Goal: Obtain resource: Download file/media

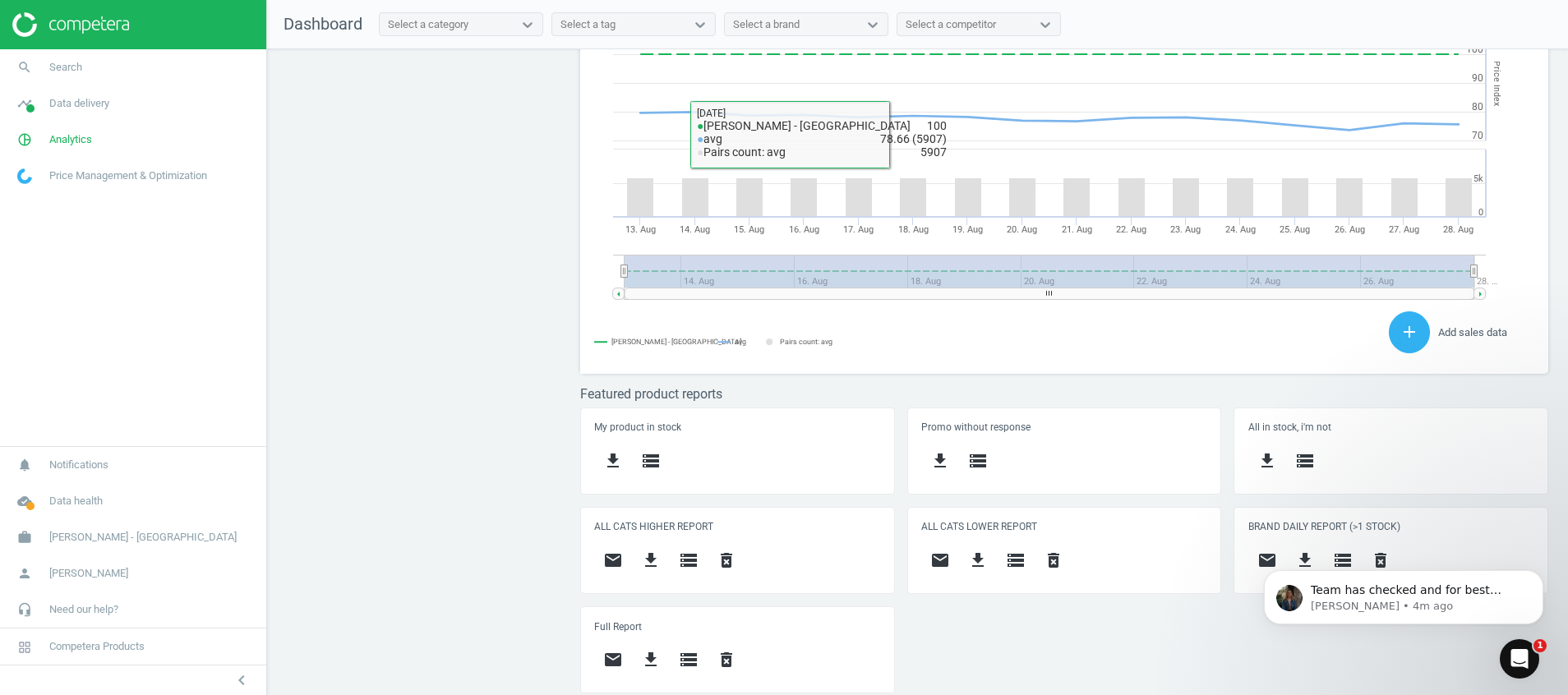
scroll to position [416, 987]
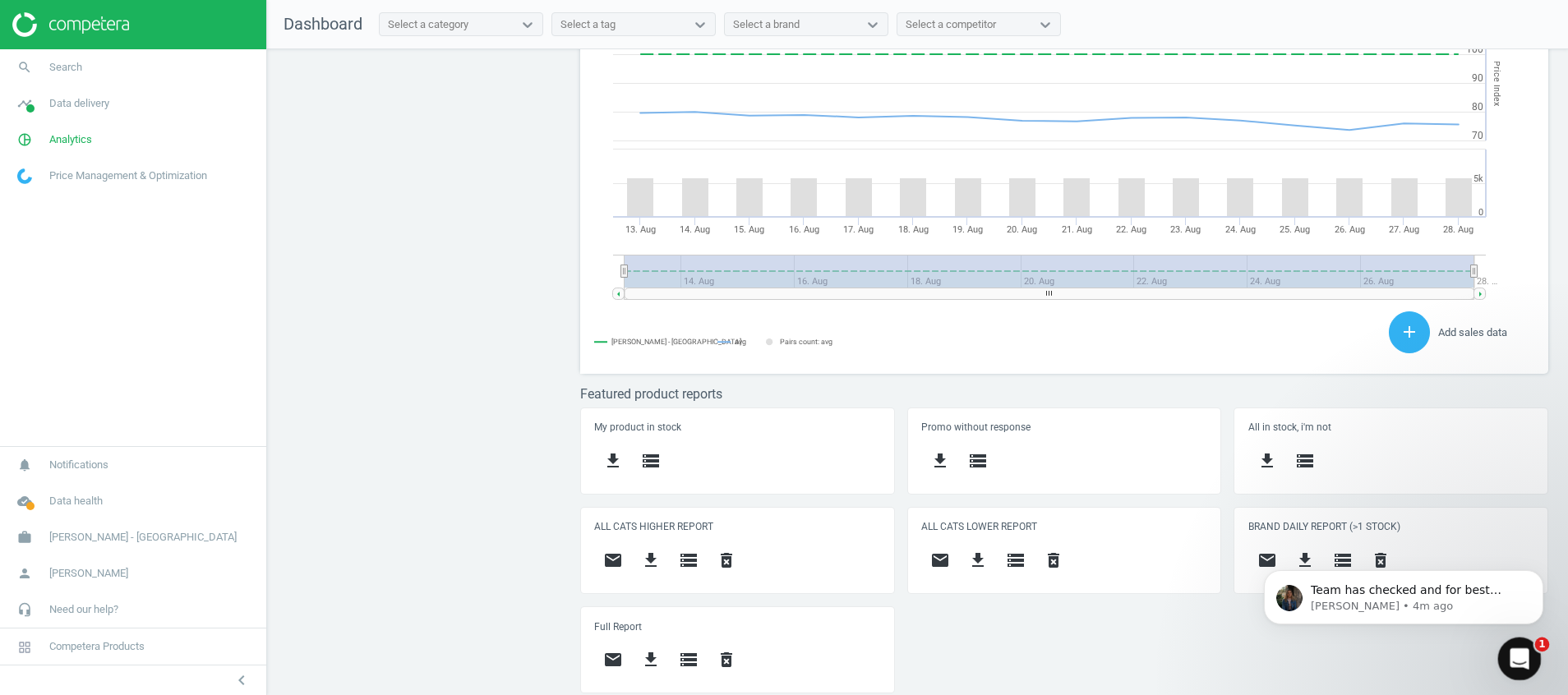
click at [1519, 667] on icon "Open Intercom Messenger" at bounding box center [1517, 656] width 27 height 27
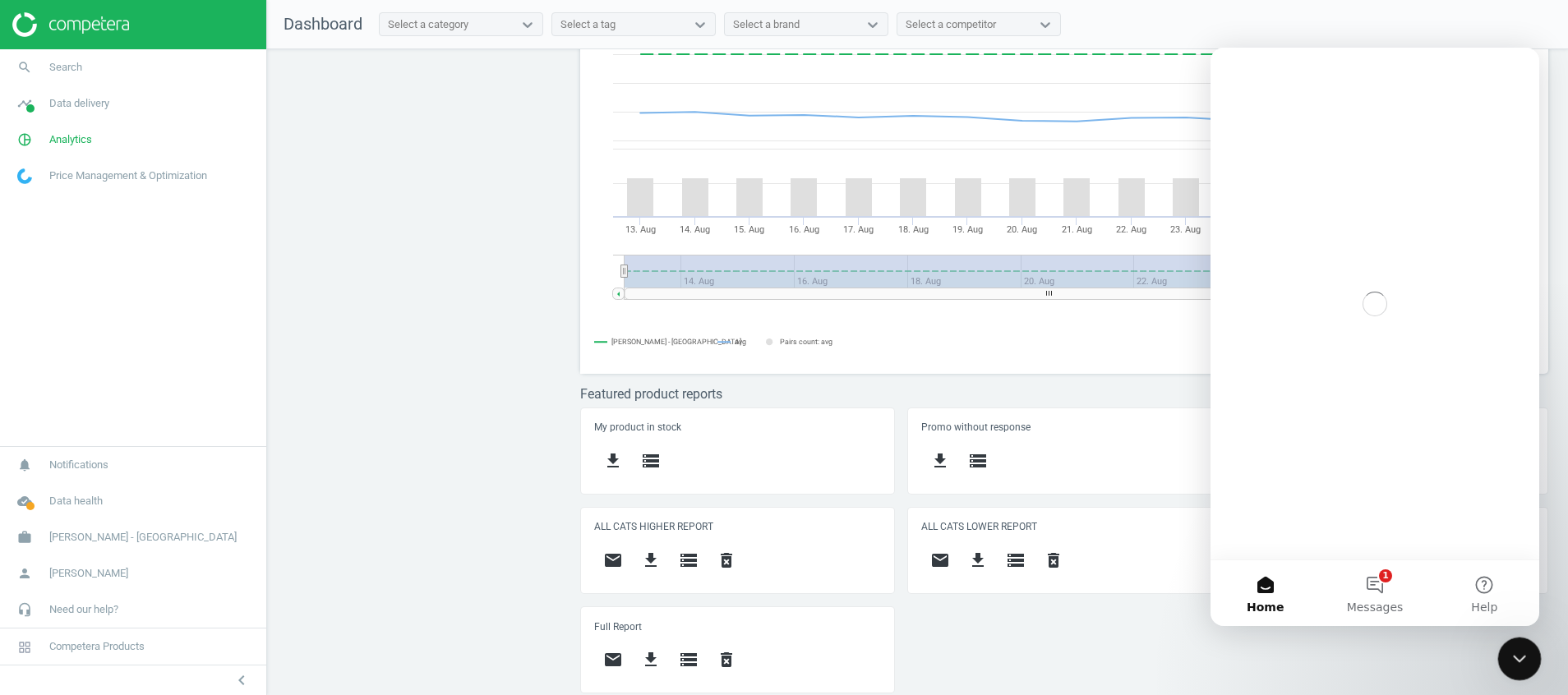
scroll to position [0, 0]
click at [1379, 606] on span "Messages" at bounding box center [1374, 606] width 56 height 11
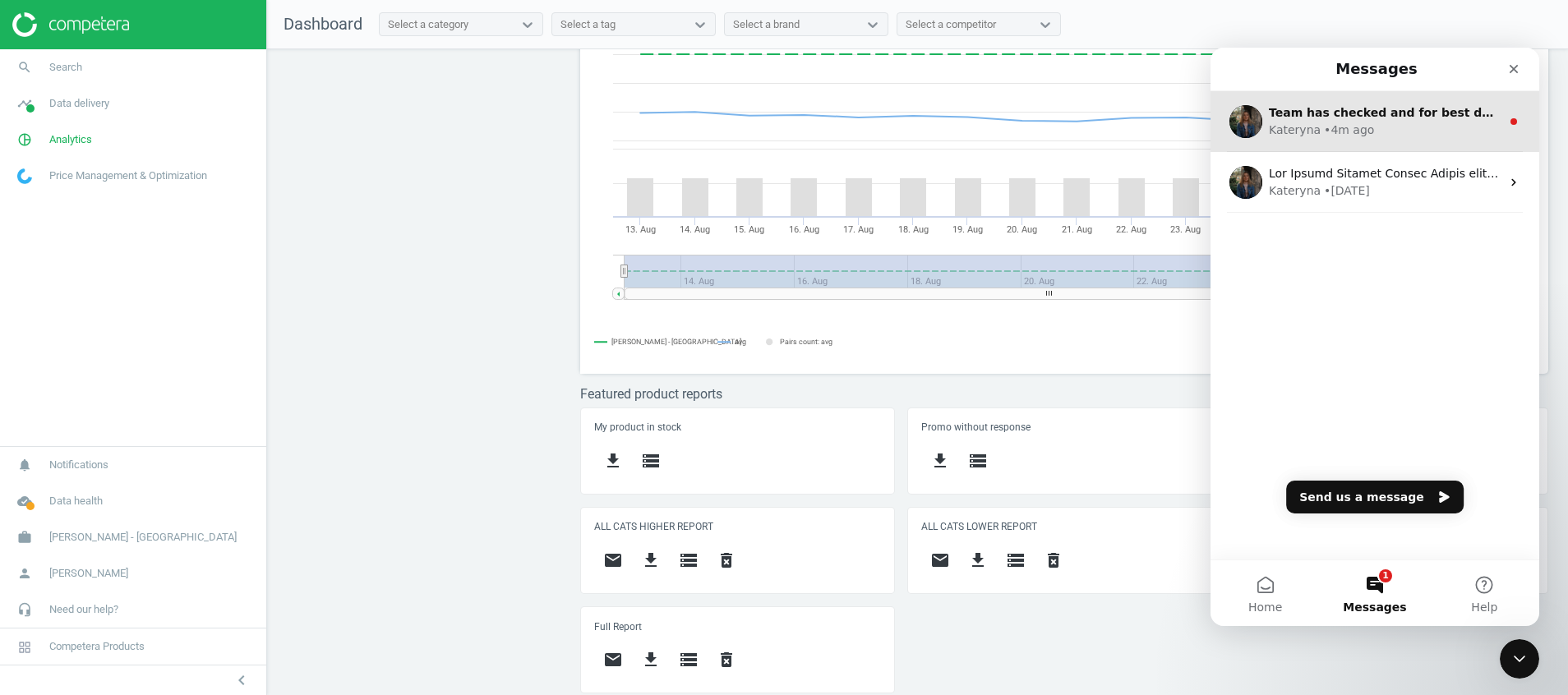
click at [1341, 143] on div "Team has checked and for best denki there was temporary issue on the website, w…" at bounding box center [1374, 121] width 329 height 61
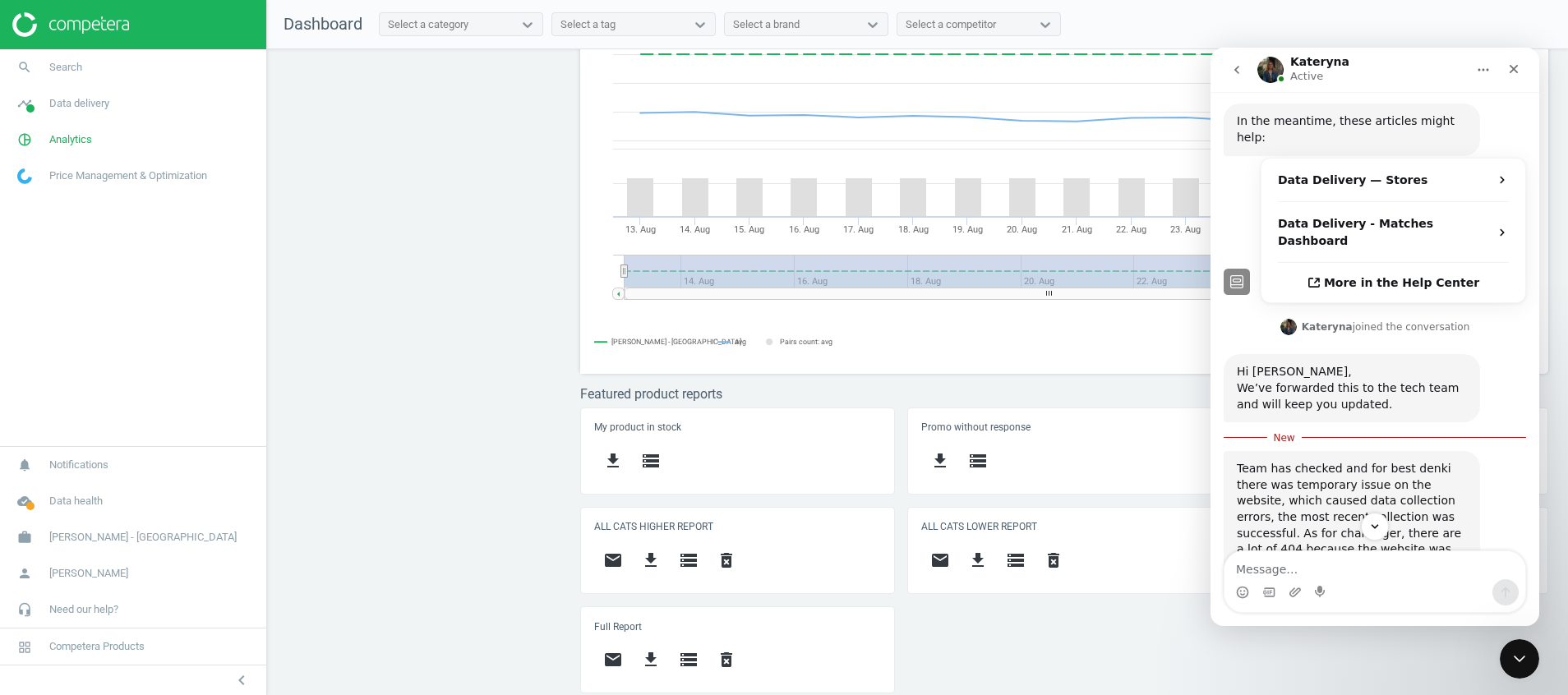
scroll to position [402, 0]
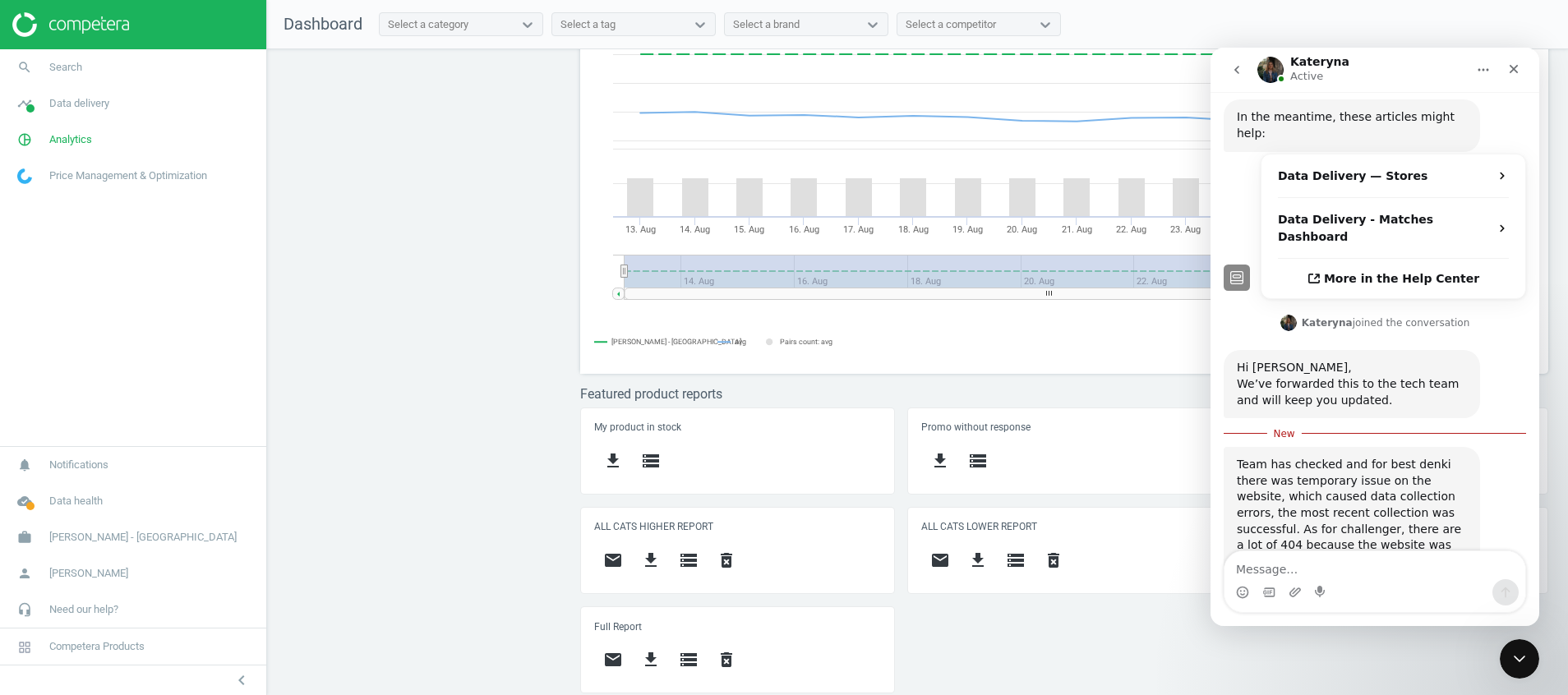
click at [1294, 570] on textarea "Message…" at bounding box center [1374, 565] width 301 height 28
click at [1237, 571] on textarea "Can it be done by this week?" at bounding box center [1374, 565] width 301 height 28
click at [1347, 570] on textarea "thanks for the updates but can it be done by this week?" at bounding box center [1374, 556] width 301 height 44
type textarea "thanks for the update but can it be done by this week?"
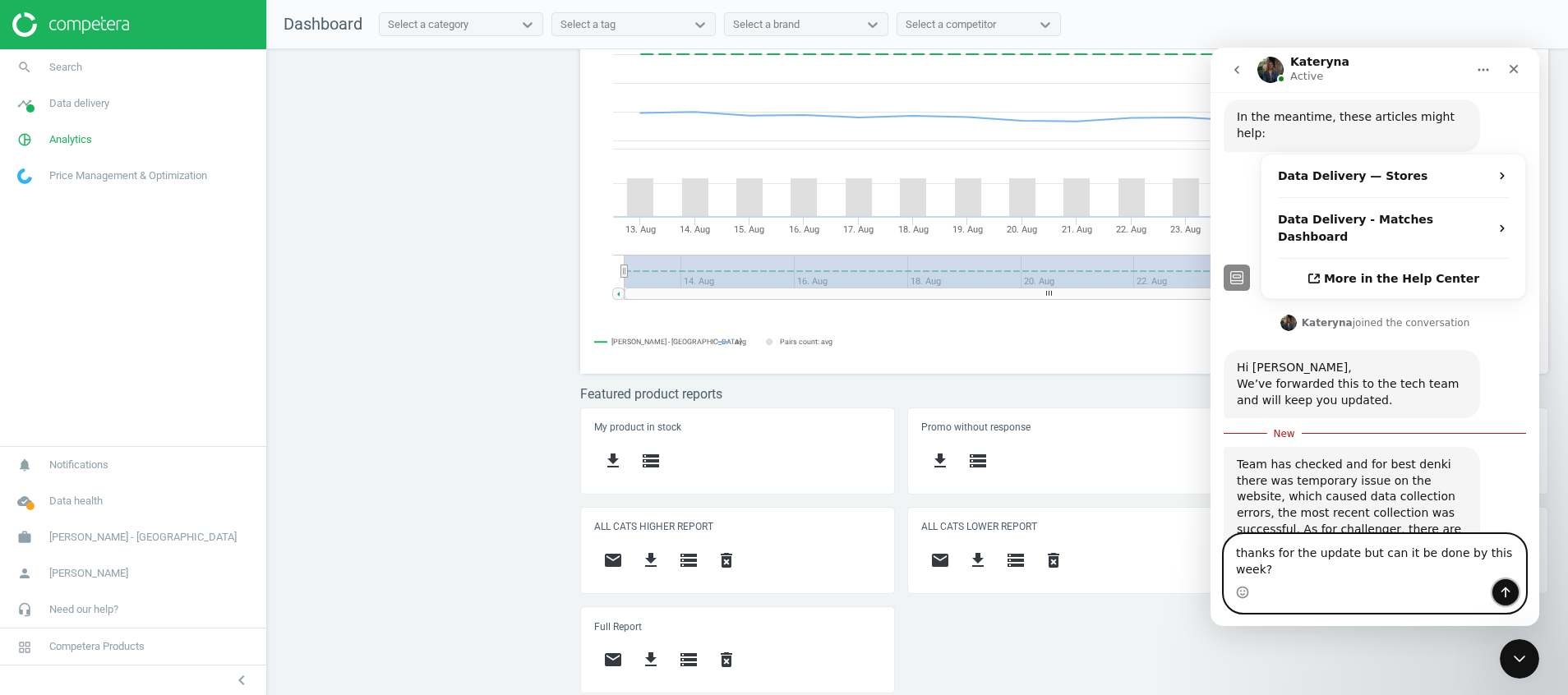
click at [1505, 587] on icon "Send a message…" at bounding box center [1505, 592] width 13 height 13
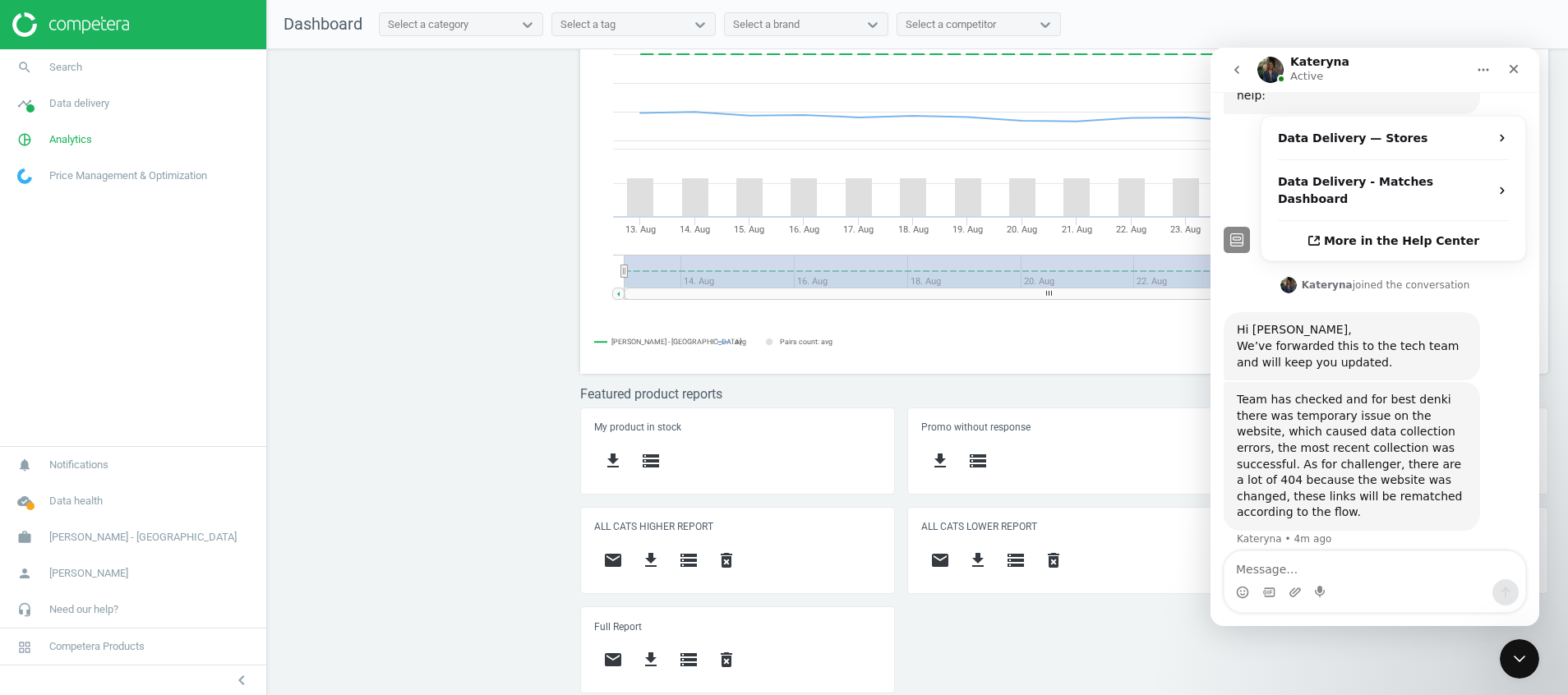
click at [1242, 69] on icon "go back" at bounding box center [1236, 69] width 13 height 13
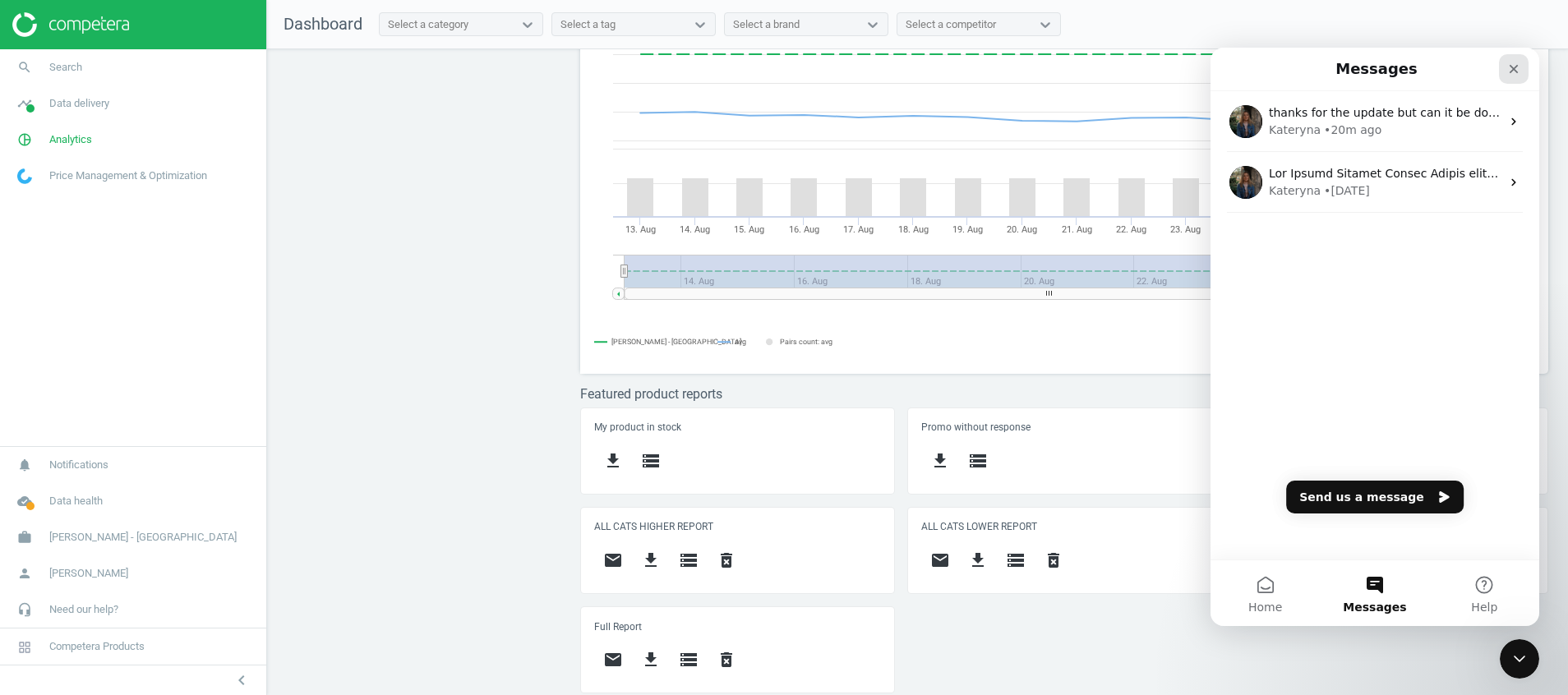
click at [1517, 65] on icon "Close" at bounding box center [1513, 69] width 9 height 9
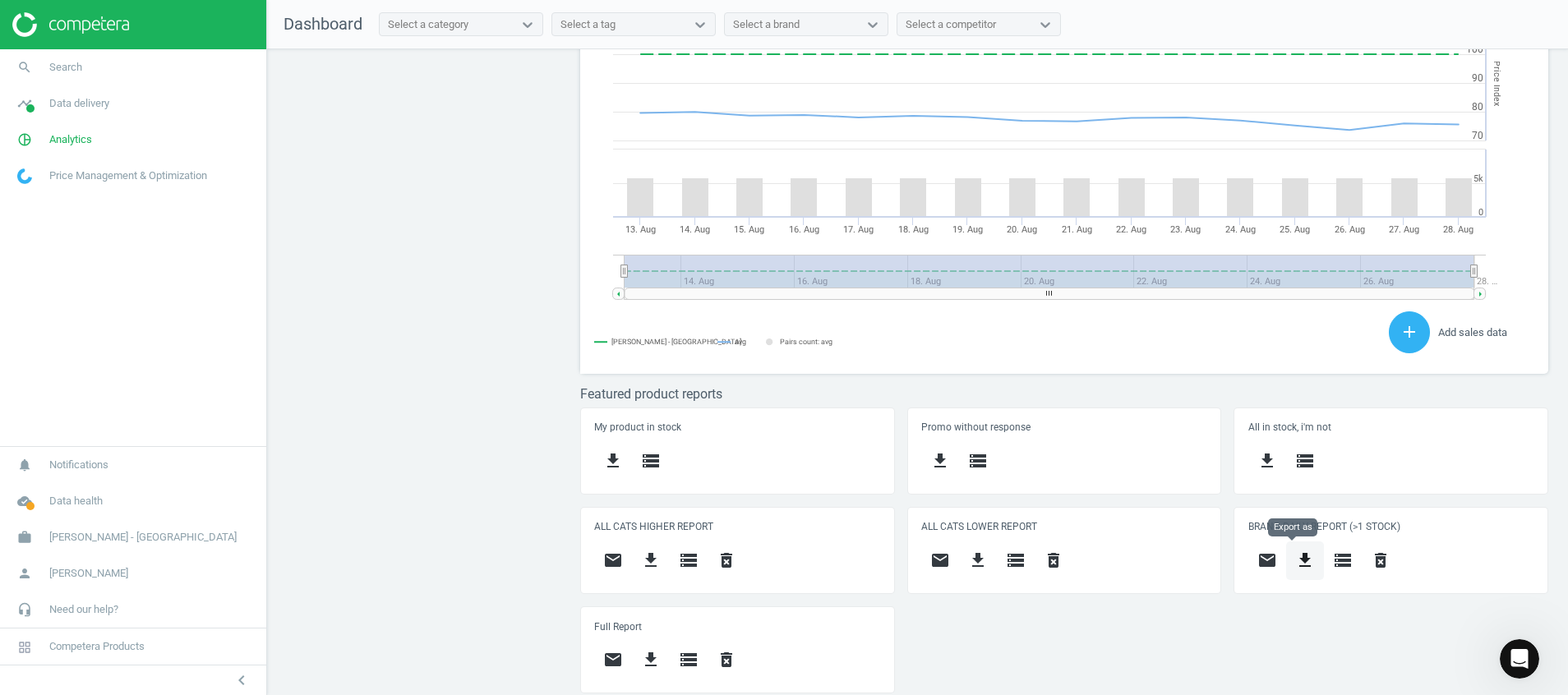
click at [1295, 568] on icon "get_app" at bounding box center [1304, 560] width 20 height 20
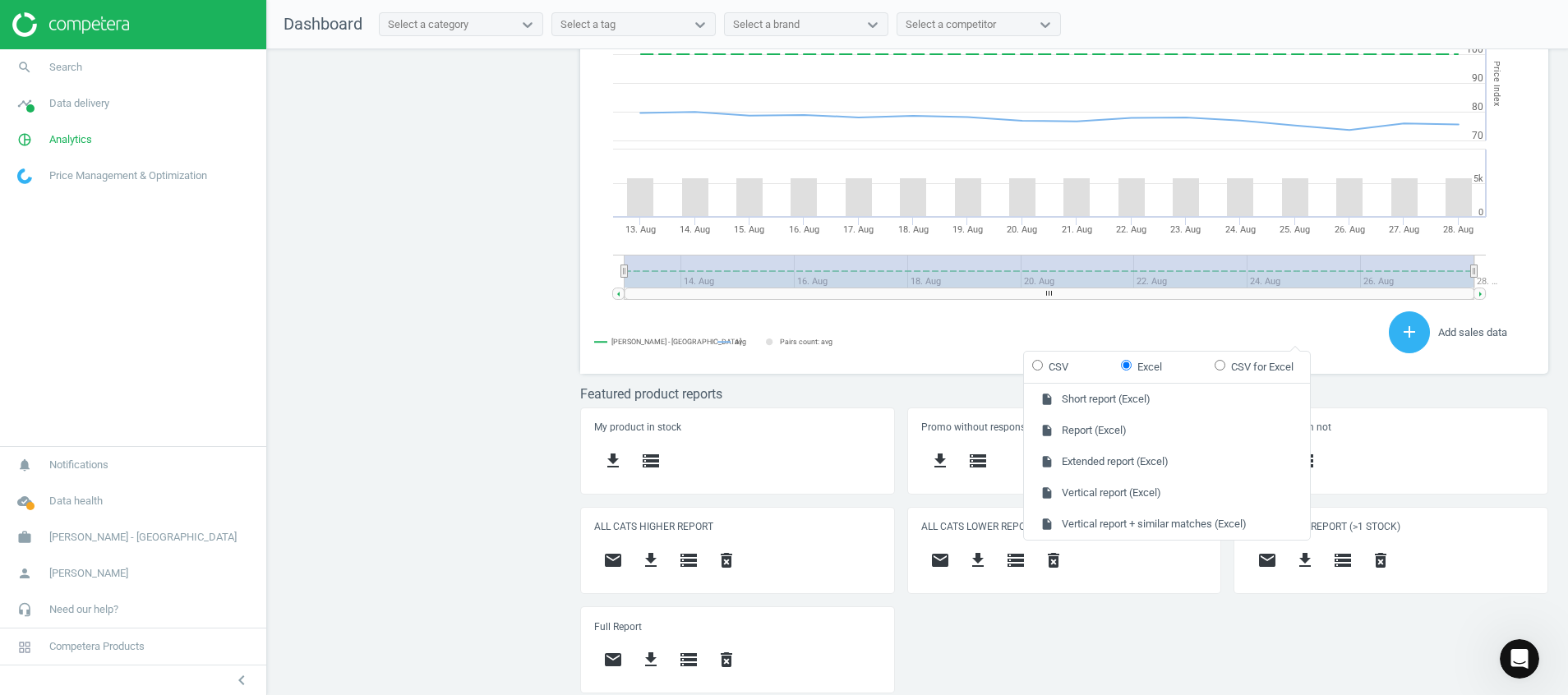
click at [1146, 644] on div "My product in stock get_app storage Promo without response get_app storage All …" at bounding box center [1065, 557] width 981 height 298
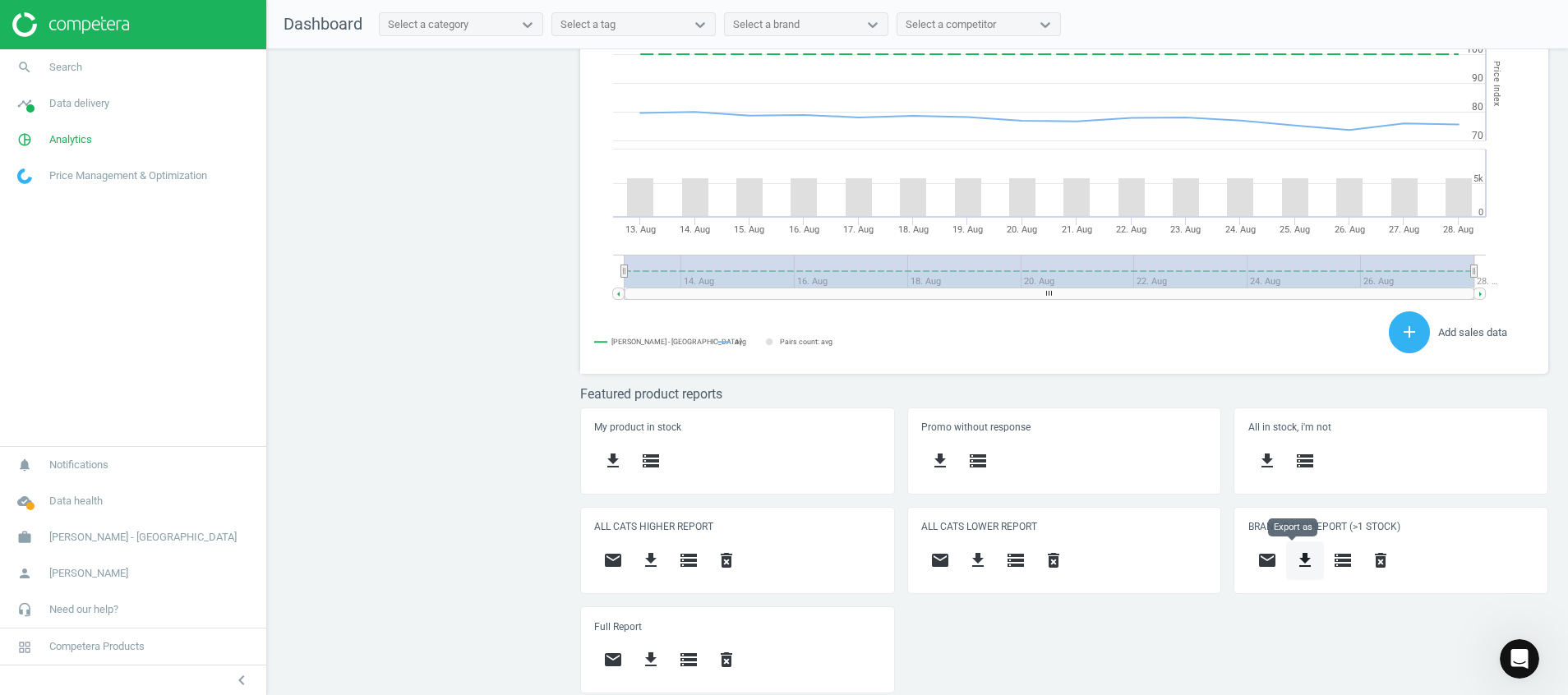
click at [1295, 562] on icon "get_app" at bounding box center [1304, 560] width 20 height 20
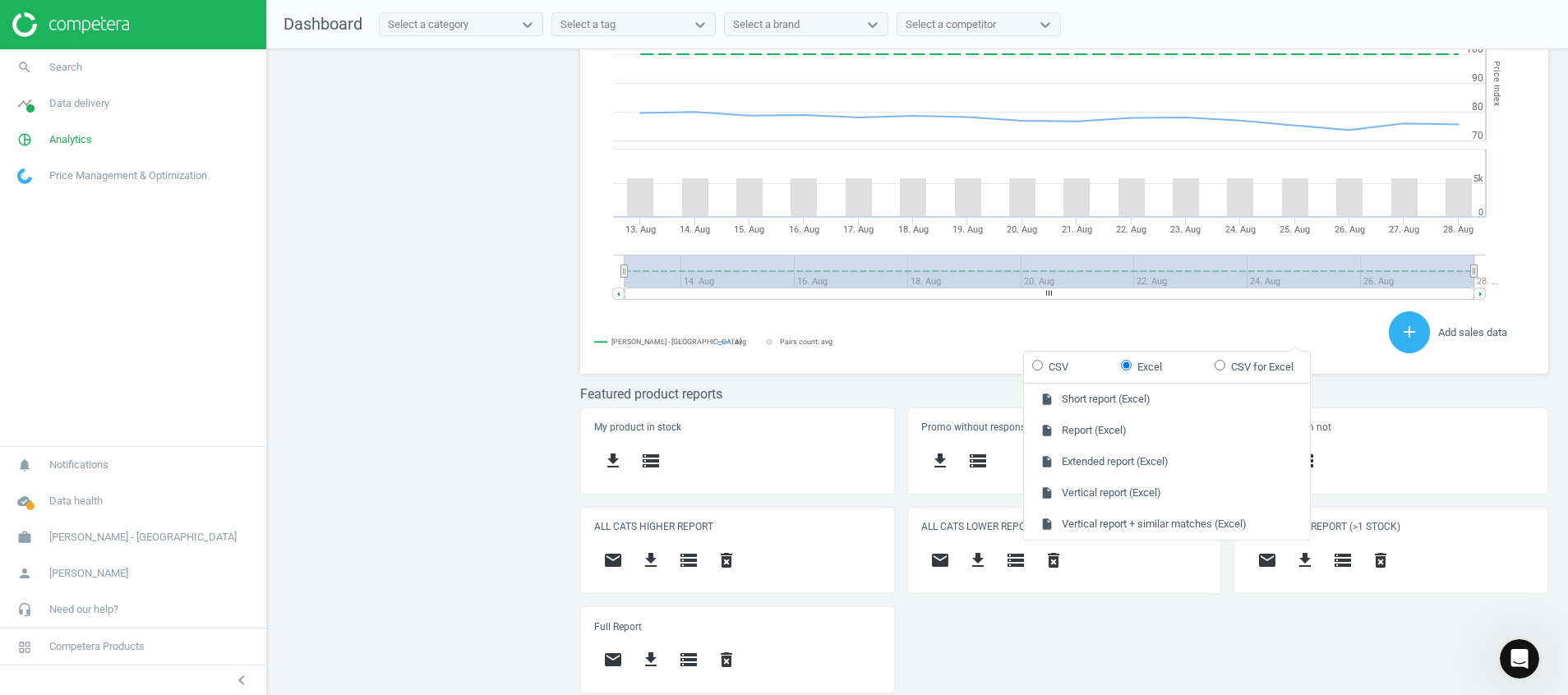
click at [1137, 615] on div "My product in stock get_app storage Promo without response get_app storage All …" at bounding box center [1065, 557] width 981 height 298
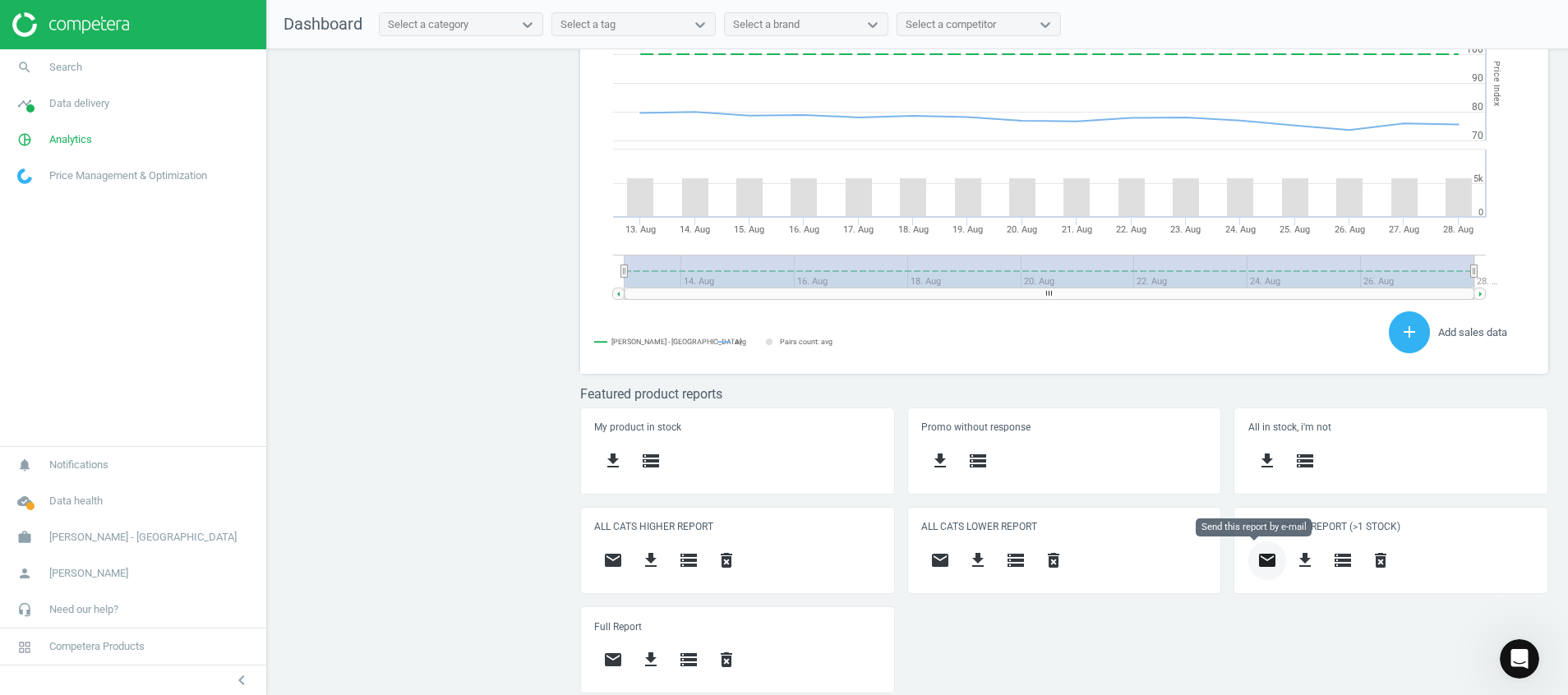
click at [1271, 564] on button "email" at bounding box center [1267, 561] width 38 height 39
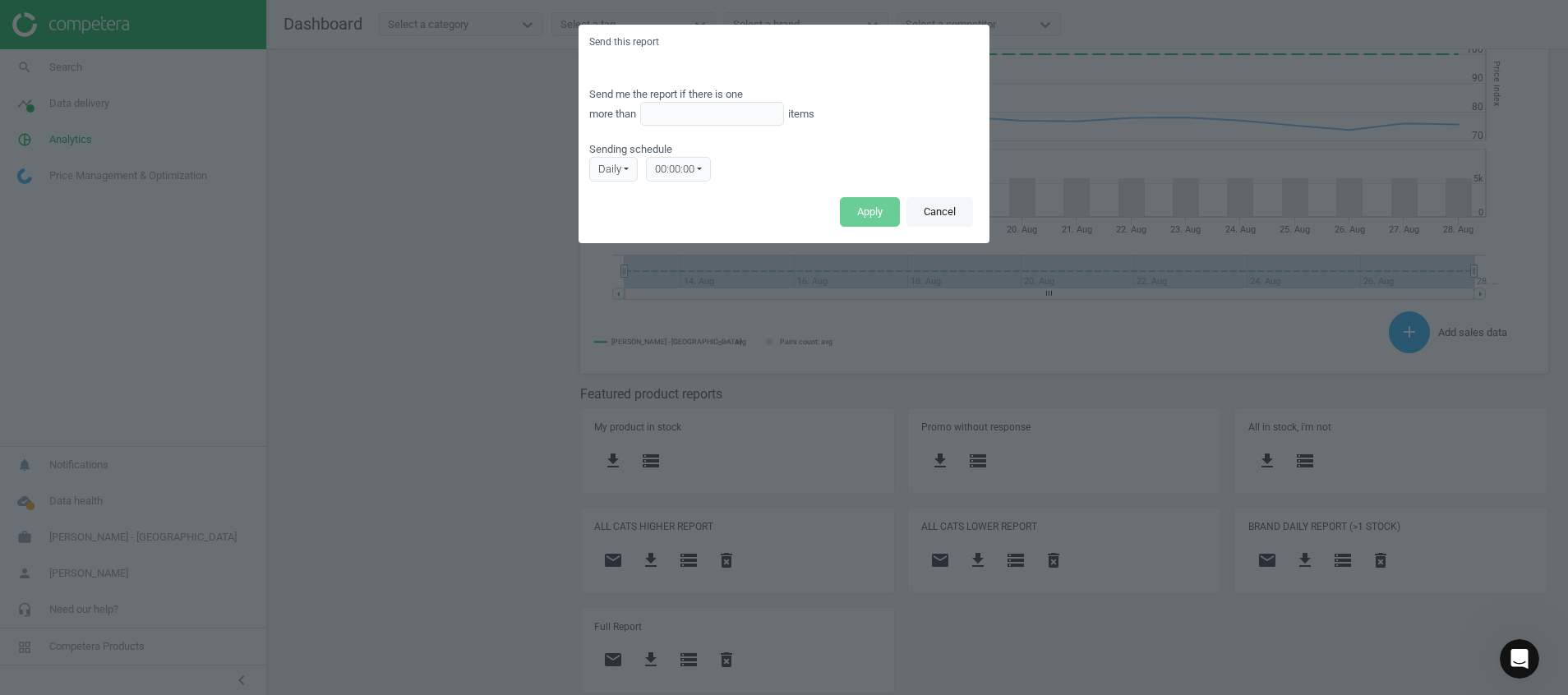
click at [937, 220] on button "Cancel" at bounding box center [939, 212] width 67 height 30
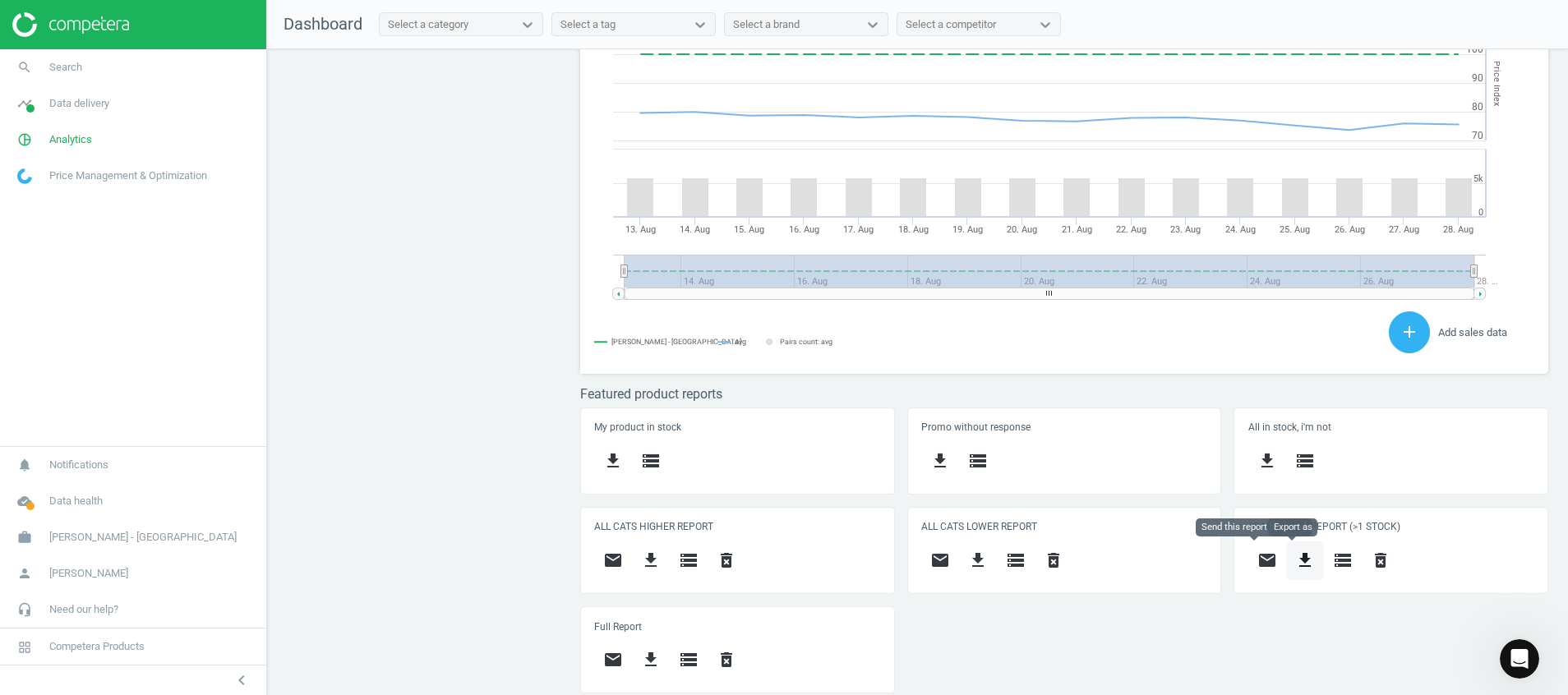
click at [1293, 569] on button "get_app" at bounding box center [1305, 561] width 38 height 39
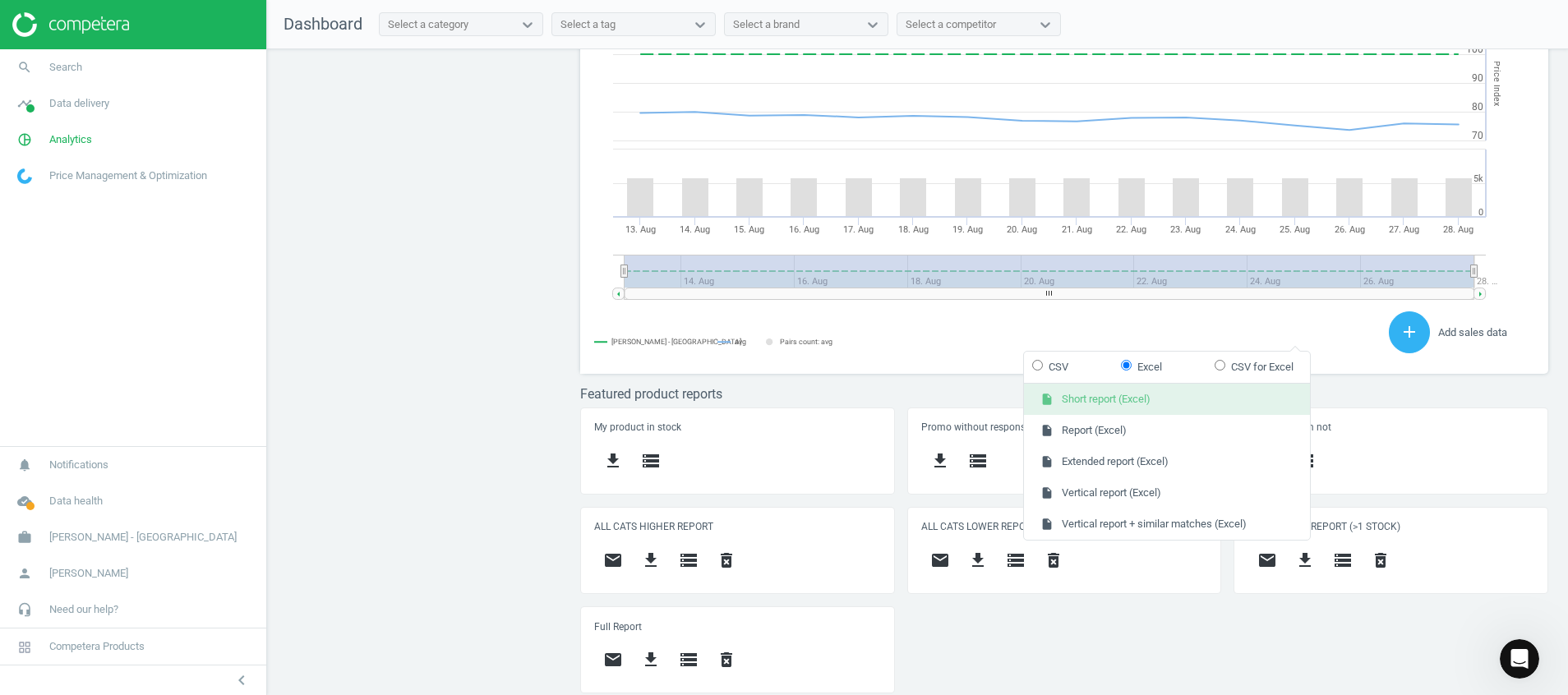
click at [1128, 403] on button "insert_drive_file Short report (Excel)" at bounding box center [1167, 399] width 286 height 31
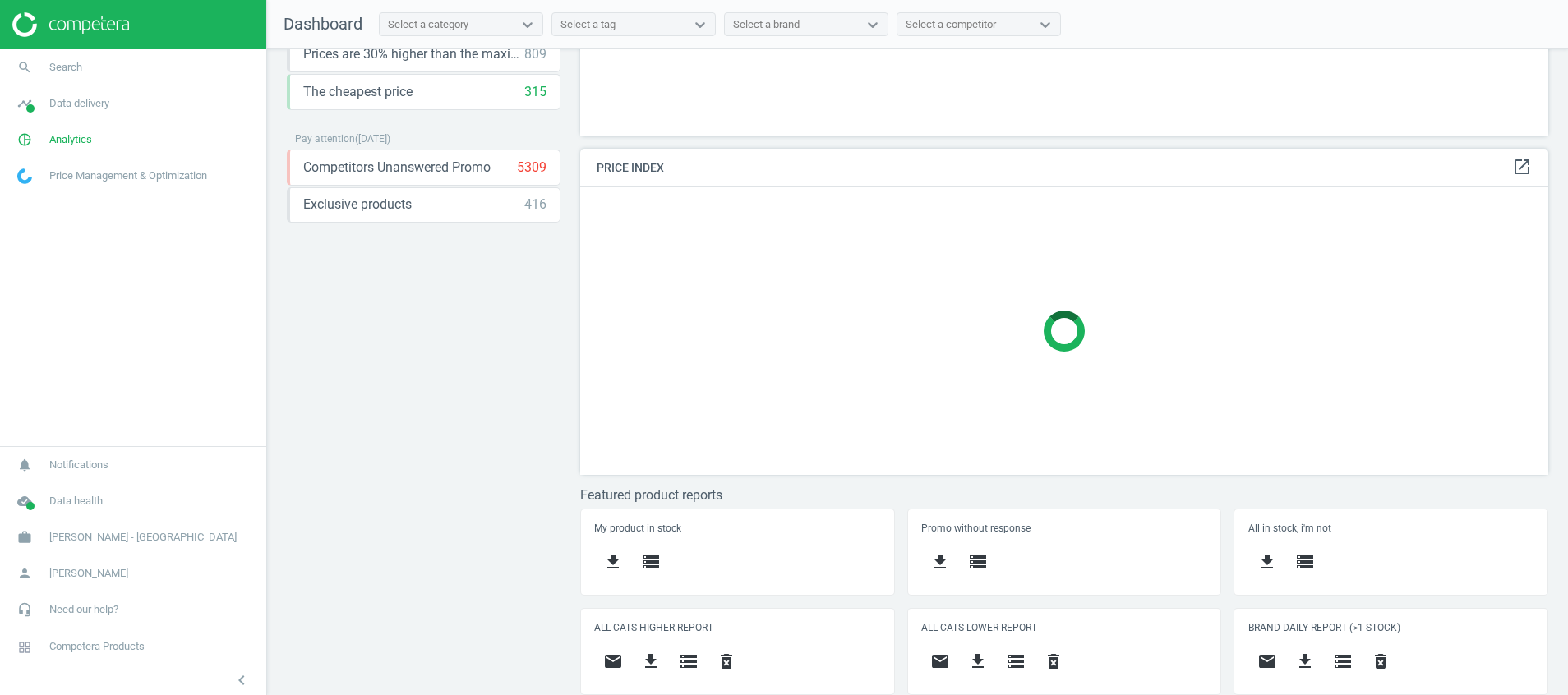
scroll to position [344, 0]
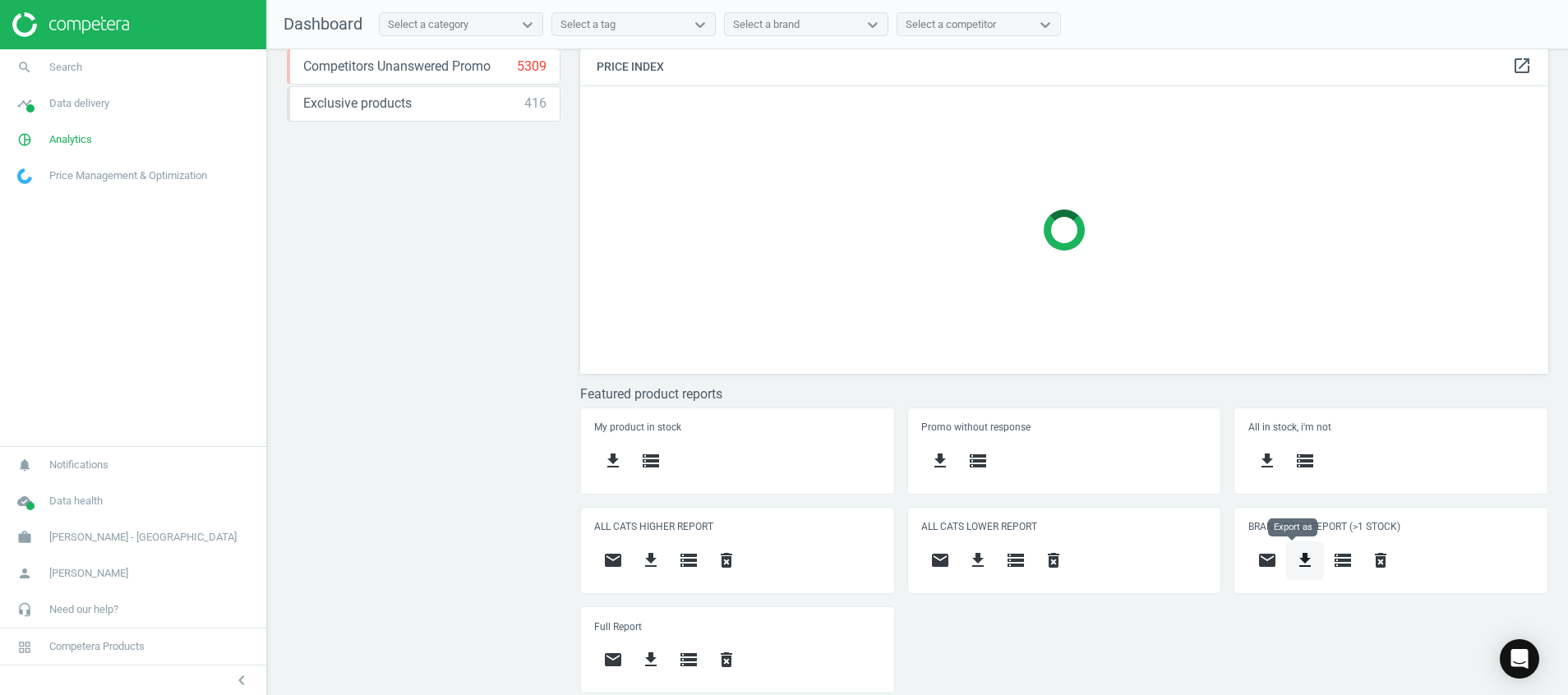
click at [1295, 552] on icon "get_app" at bounding box center [1304, 560] width 20 height 20
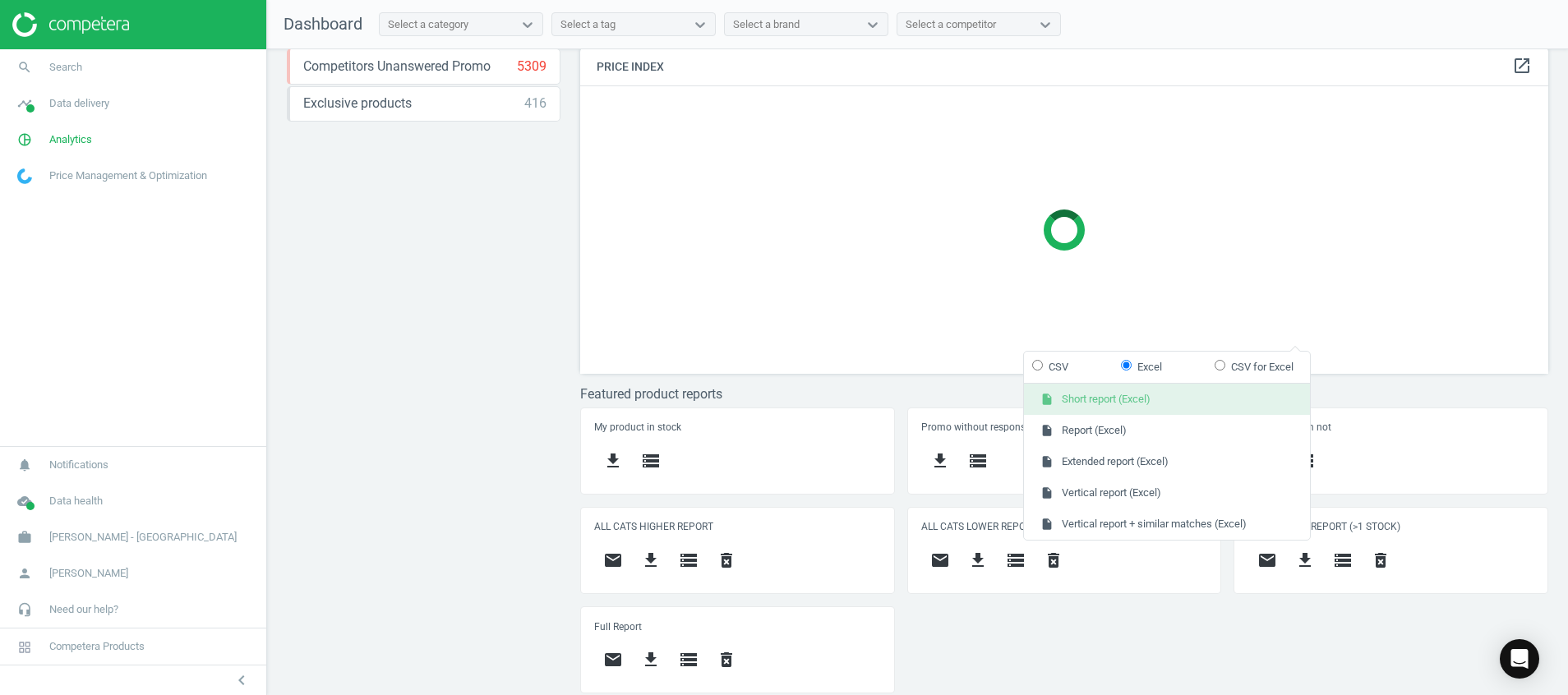
click at [1109, 402] on button "insert_drive_file Short report (Excel)" at bounding box center [1167, 399] width 286 height 31
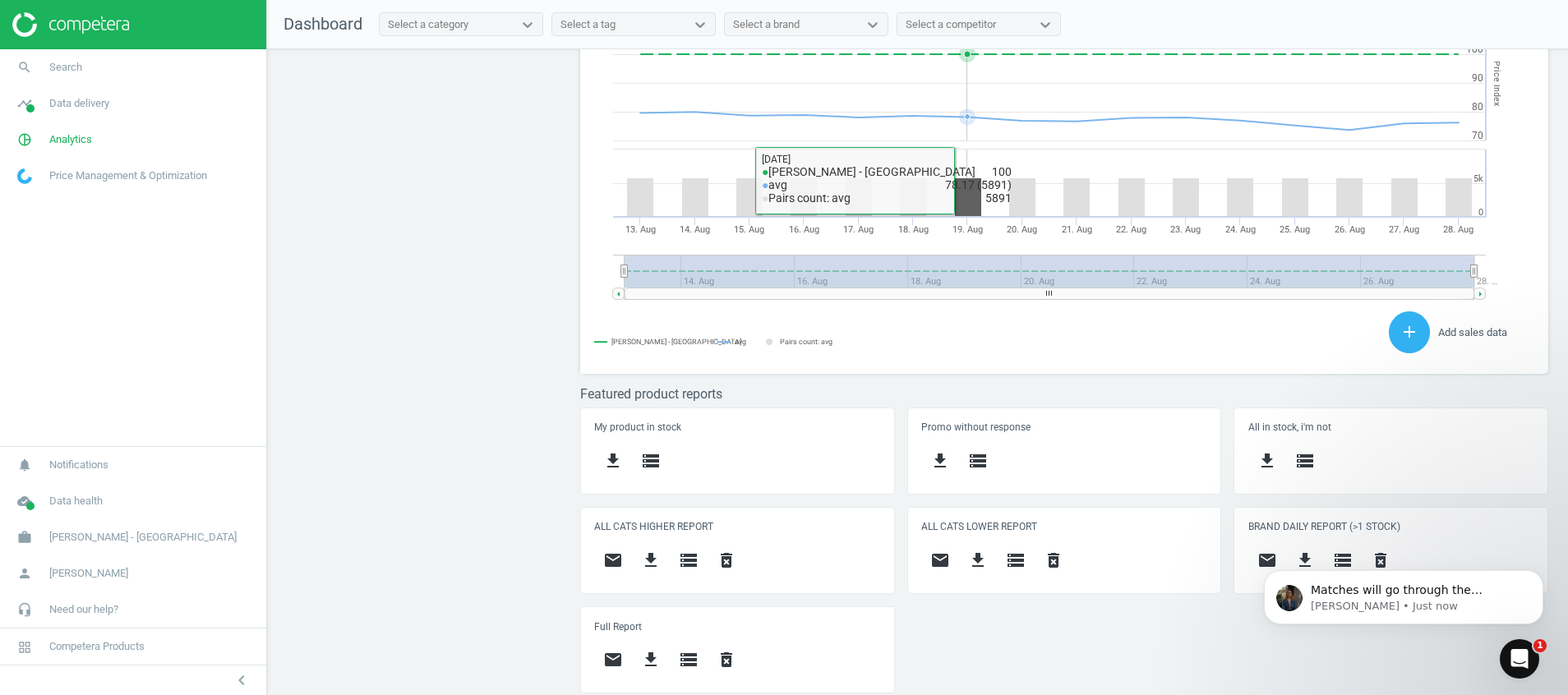
scroll to position [0, 0]
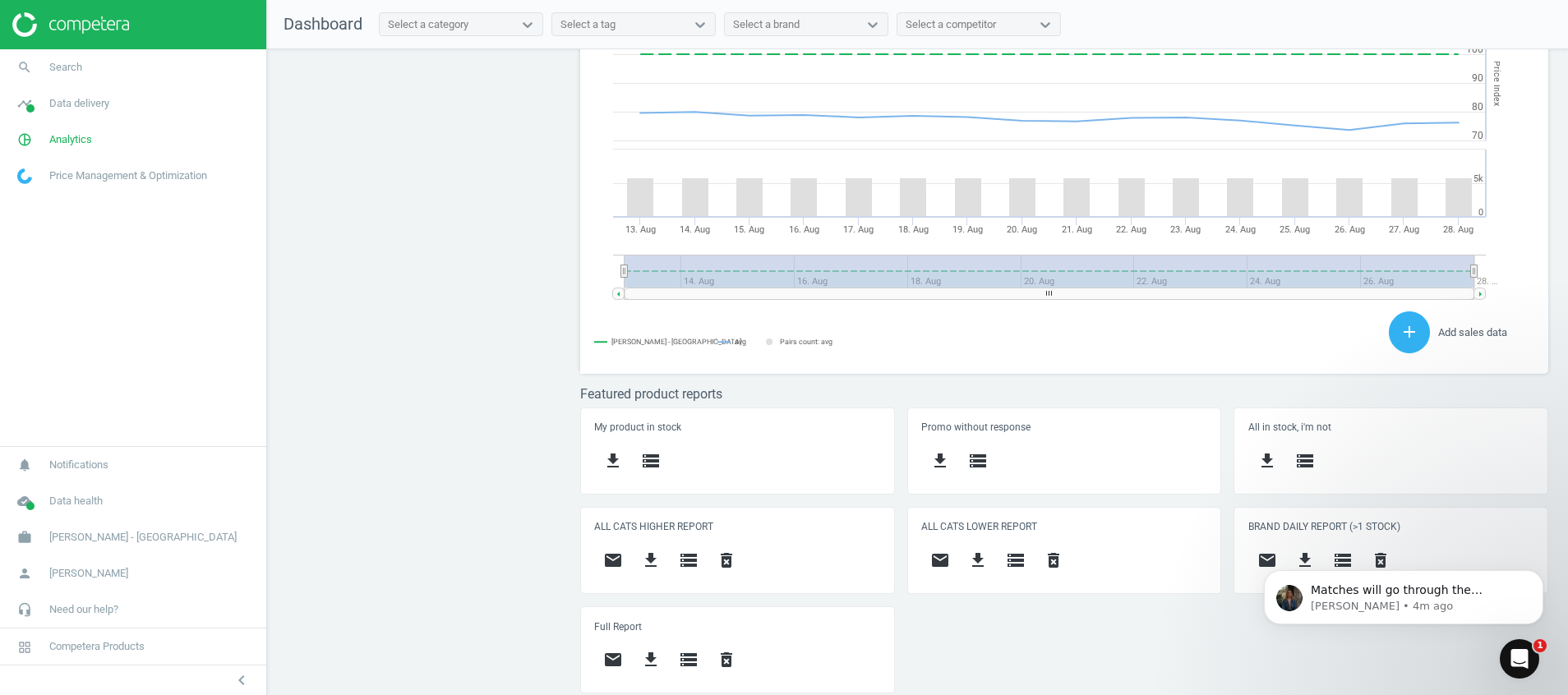
drag, startPoint x: 550, startPoint y: 208, endPoint x: 561, endPoint y: 207, distance: 11.0
click at [1508, 659] on icon "Open Intercom Messenger" at bounding box center [1517, 656] width 27 height 27
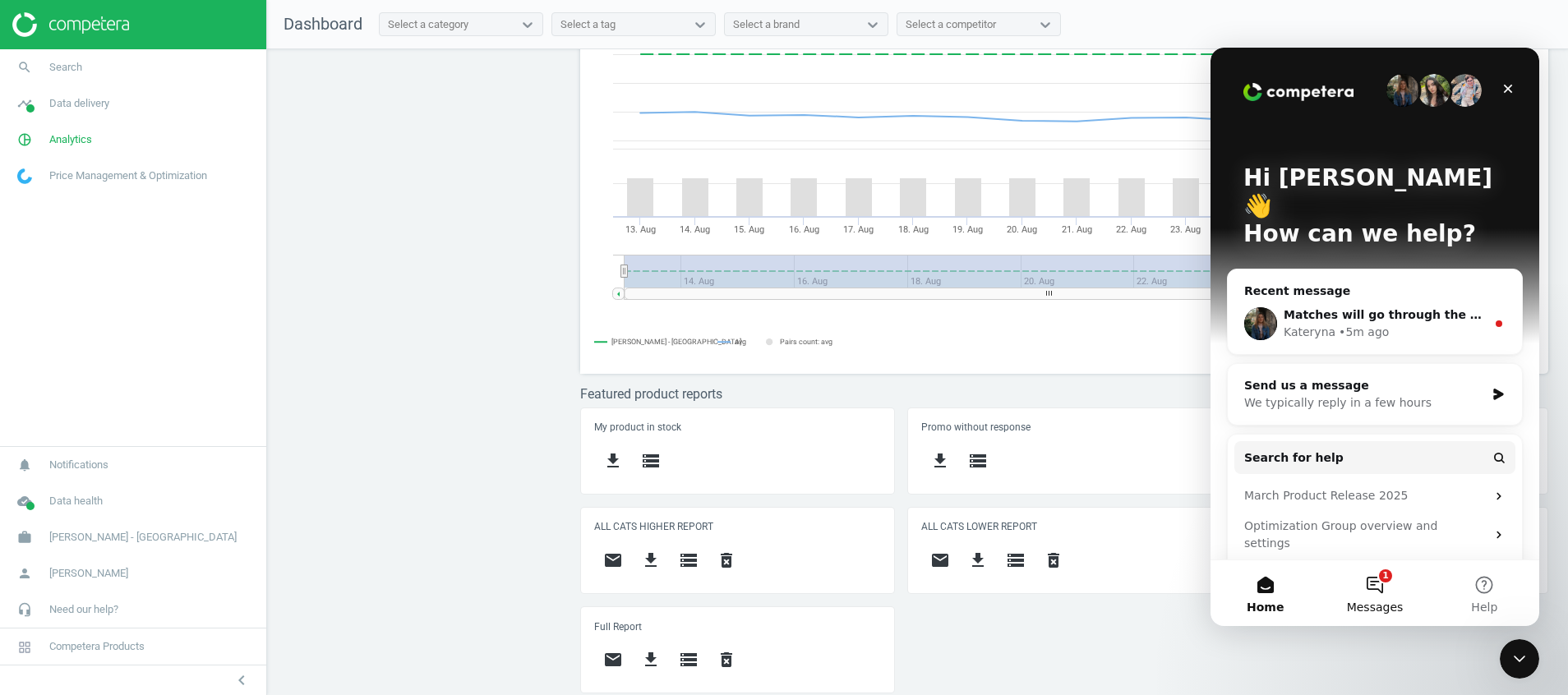
click at [1380, 601] on span "Messages" at bounding box center [1374, 606] width 56 height 11
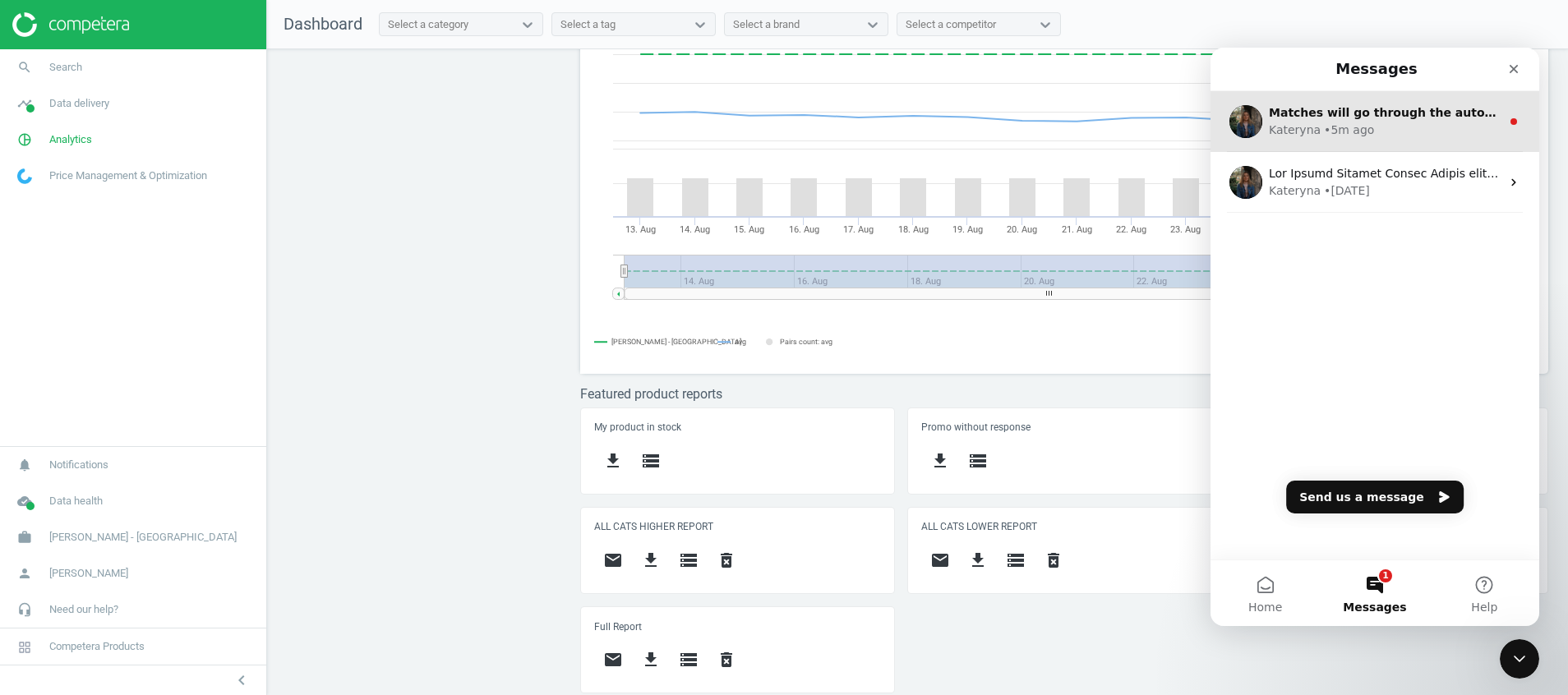
click at [1373, 130] on div "Kateryna • 5m ago" at bounding box center [1384, 130] width 232 height 17
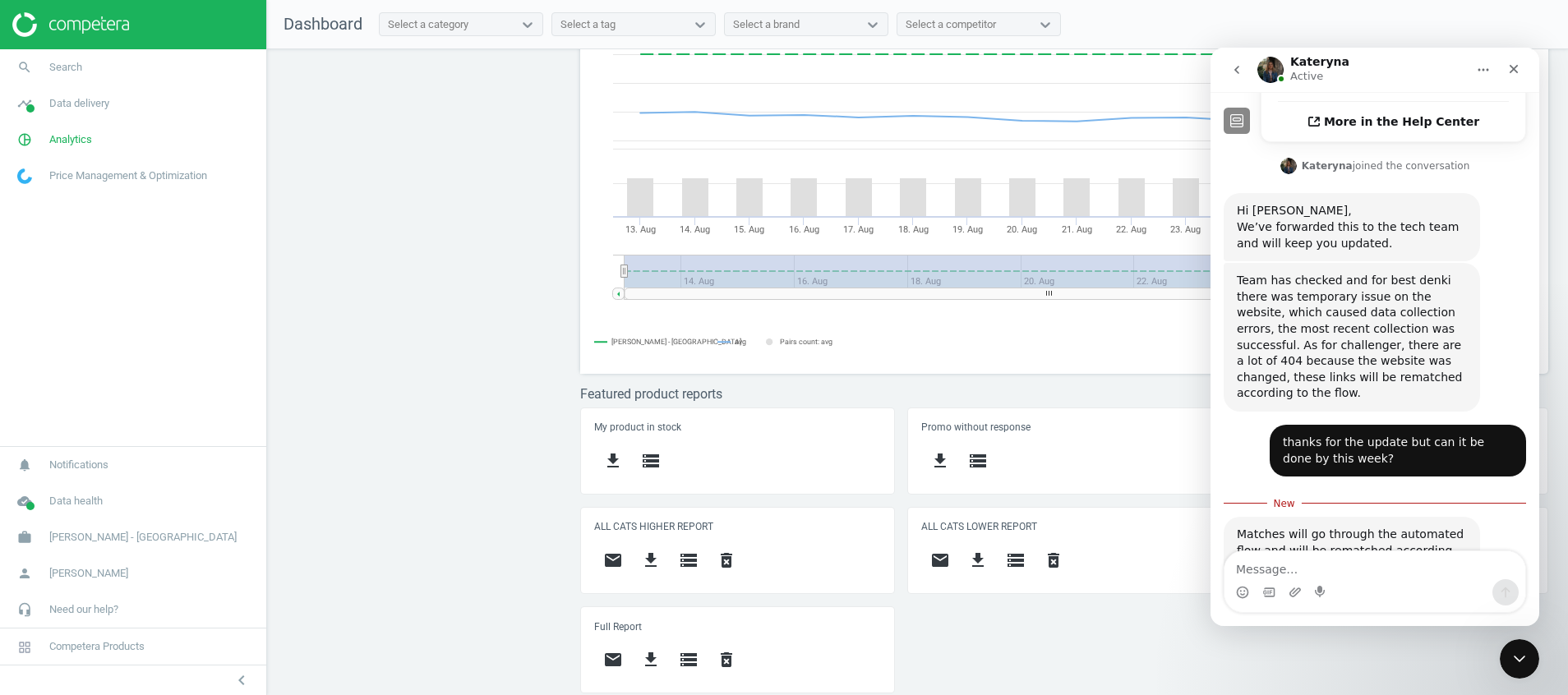
scroll to position [580, 0]
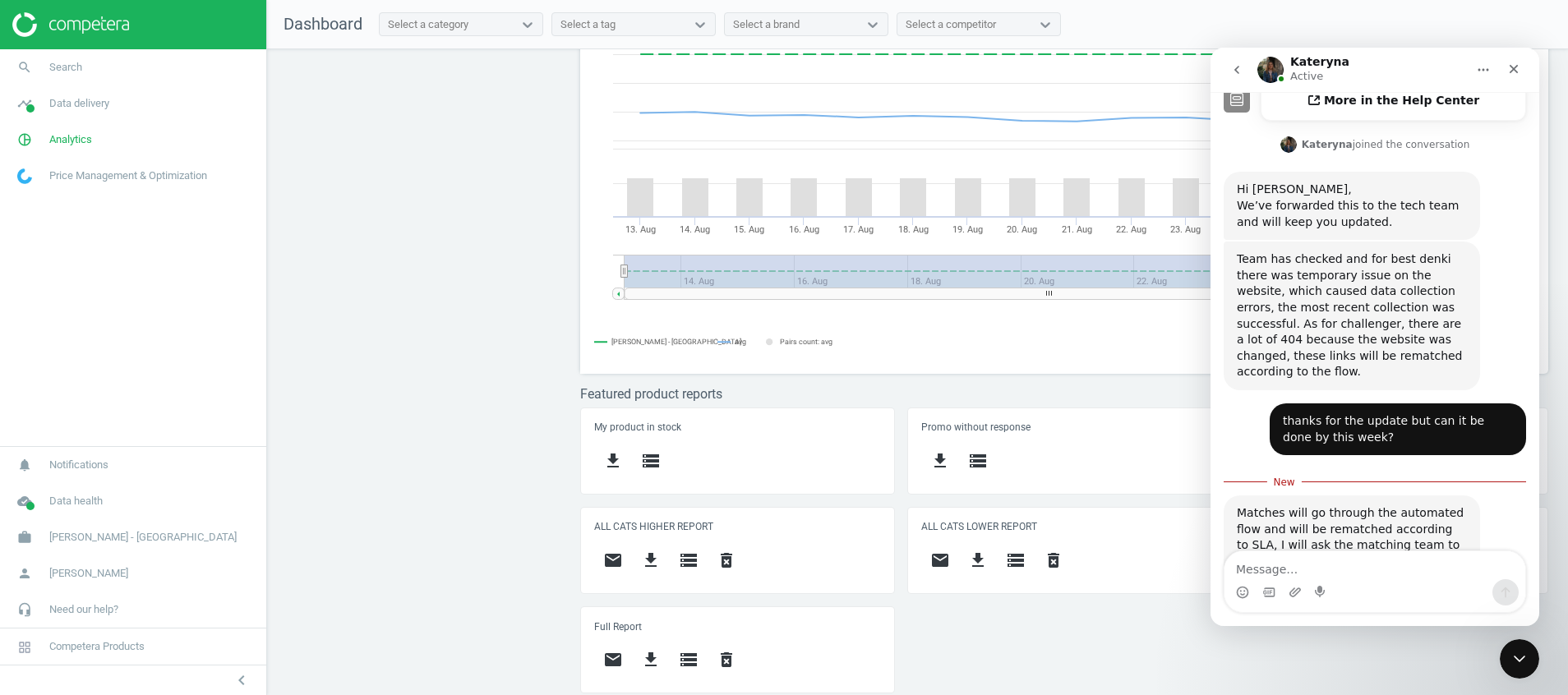
click at [1329, 559] on textarea "Message…" at bounding box center [1374, 565] width 301 height 28
type textarea "o"
type textarea "please keep me updated thanks"
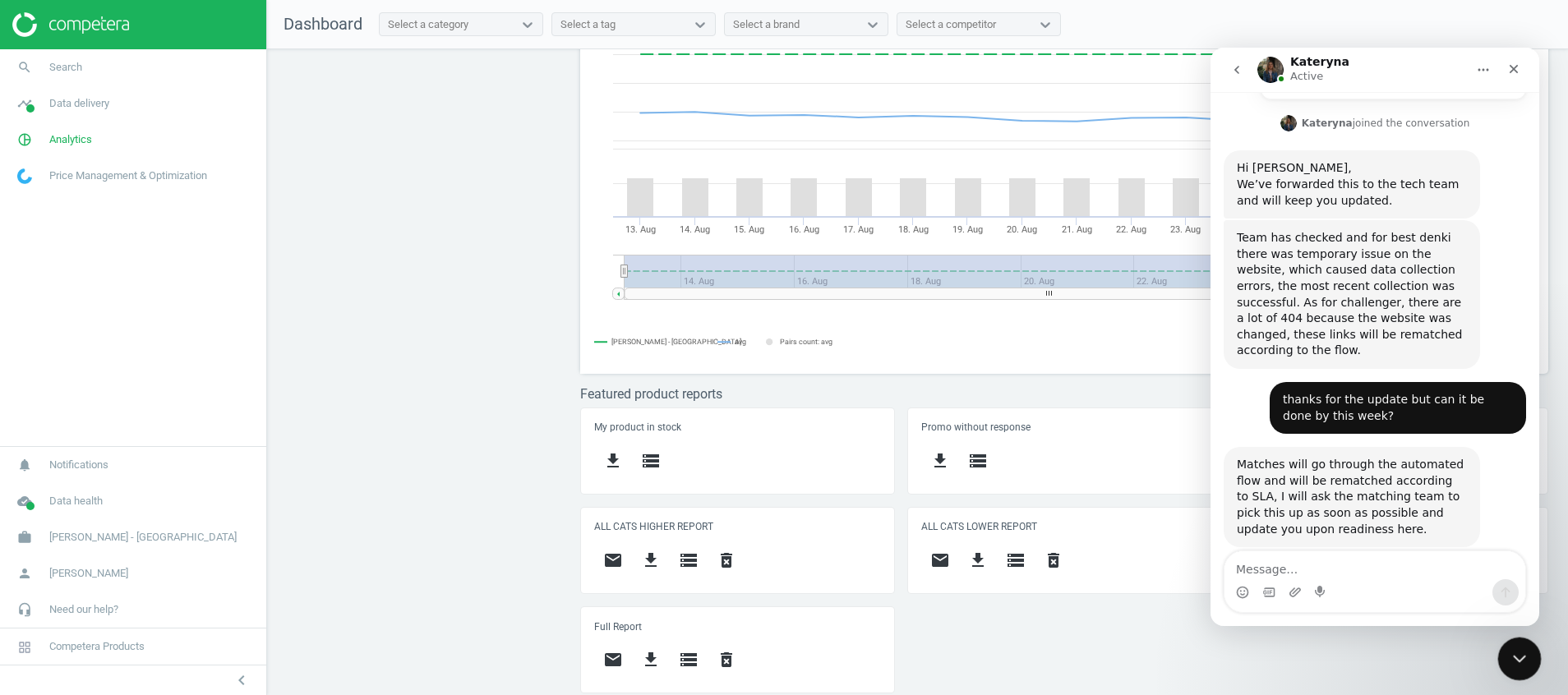
click at [1517, 652] on icon "Close Intercom Messenger" at bounding box center [1517, 656] width 20 height 20
